Goal: Task Accomplishment & Management: Use online tool/utility

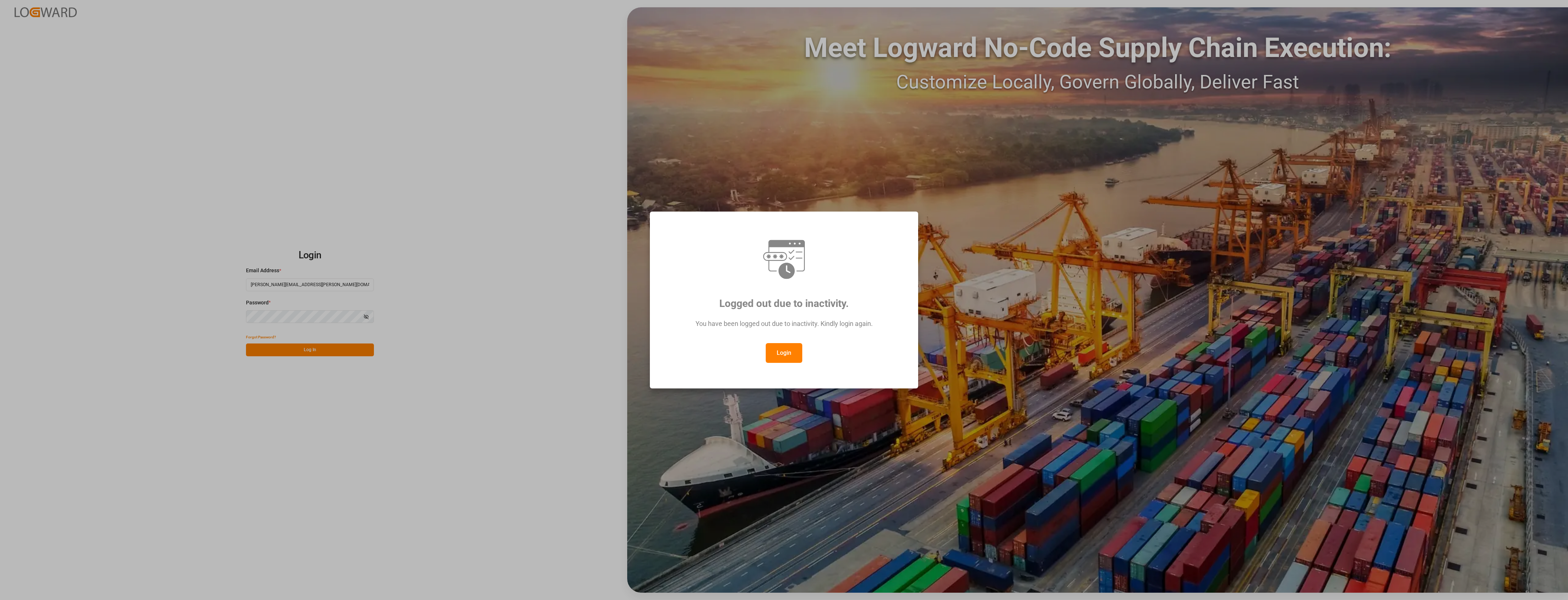
click at [789, 357] on button "Login" at bounding box center [784, 353] width 37 height 19
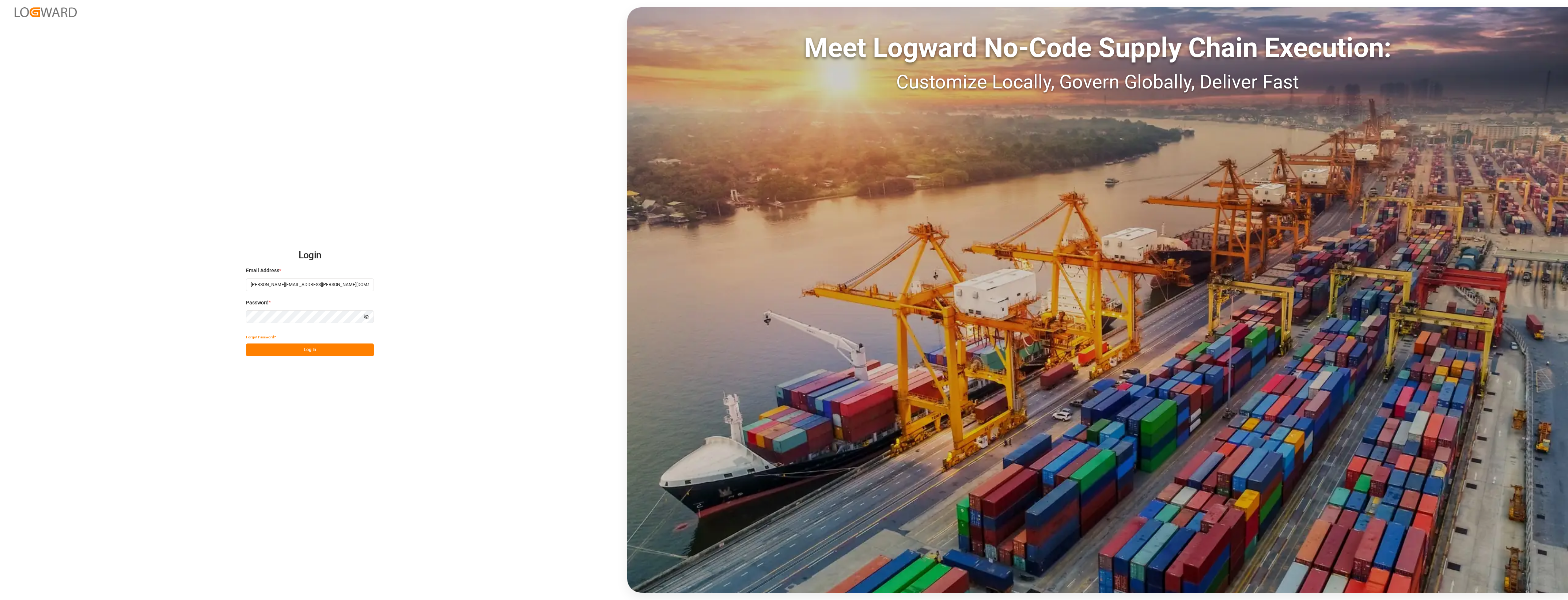
click at [329, 349] on button "Log In" at bounding box center [310, 349] width 128 height 13
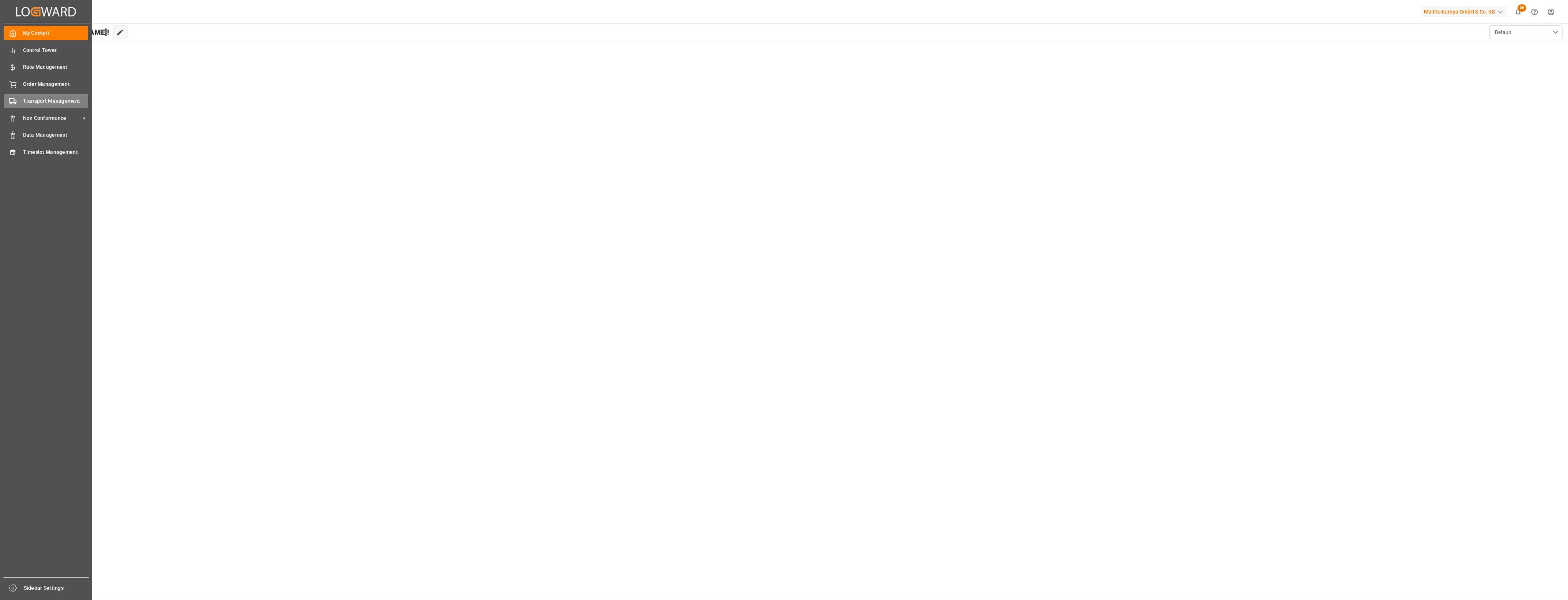
click at [35, 96] on div "Transport Management Transport Management" at bounding box center [46, 100] width 84 height 14
